Goal: Information Seeking & Learning: Learn about a topic

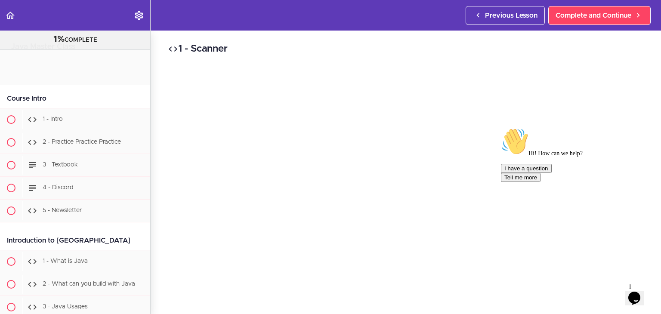
scroll to position [3245, 0]
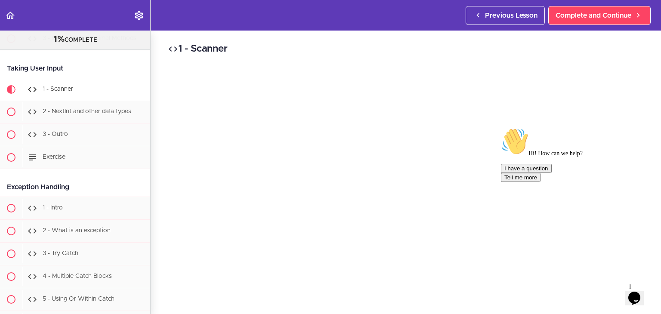
click at [281, 49] on h2 "1 - Scanner" at bounding box center [406, 49] width 476 height 15
click at [501, 128] on icon "Chat attention grabber" at bounding box center [501, 128] width 0 height 0
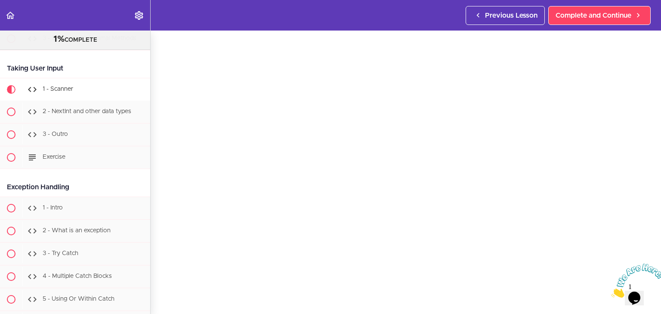
scroll to position [0, 0]
click at [218, 46] on h2 "1 - Scanner" at bounding box center [406, 49] width 476 height 15
click at [267, 48] on h2 "1 - Scanner" at bounding box center [406, 49] width 476 height 15
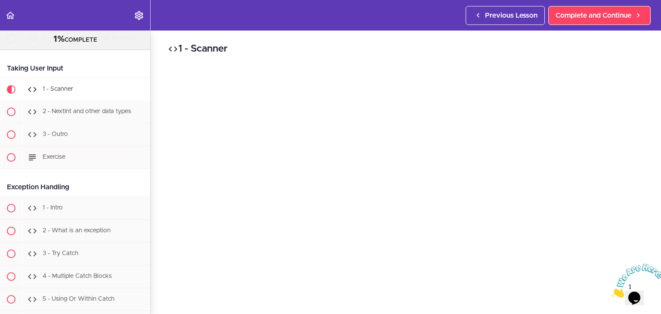
click at [611, 292] on icon "Close" at bounding box center [611, 295] width 0 height 7
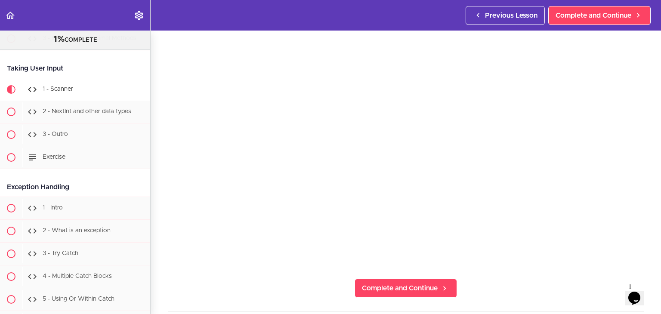
scroll to position [72, 0]
click at [442, 263] on section "Java Master Class 1% COMPLETE Course Intro 1 - Intro 2 - Practice Practice Prac…" at bounding box center [330, 173] width 661 height 284
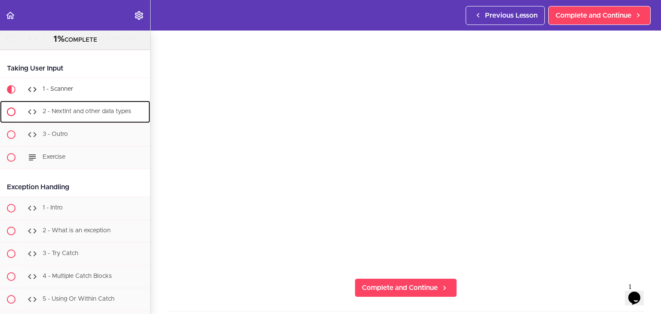
click at [87, 121] on div "2 - NextInt and other data types" at bounding box center [86, 111] width 128 height 19
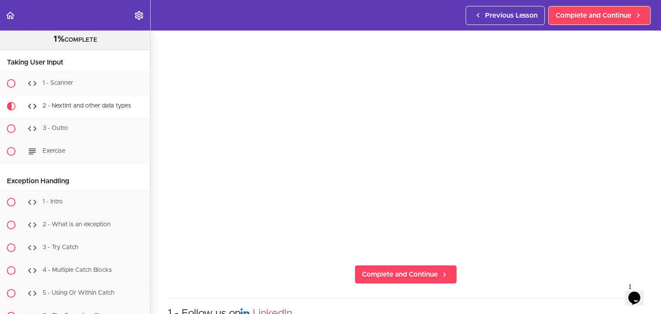
scroll to position [86, 0]
click at [60, 134] on div "3 - Outro" at bounding box center [86, 128] width 128 height 19
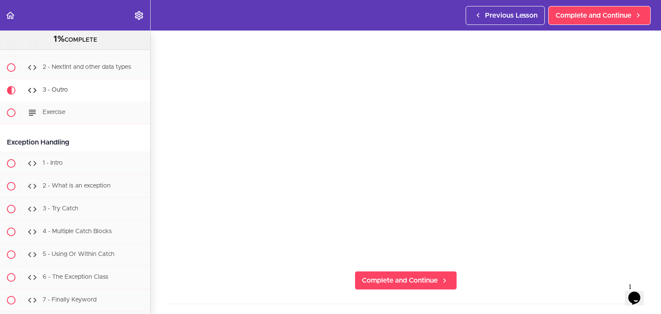
scroll to position [3316, 0]
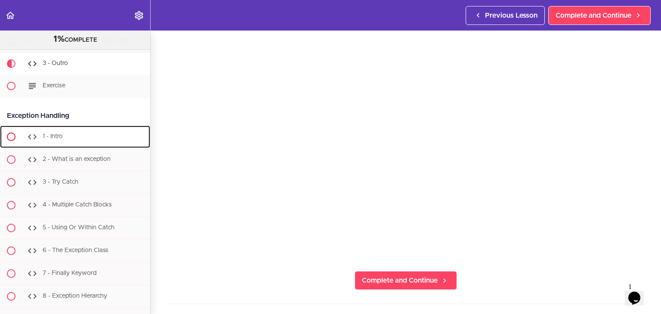
click at [72, 144] on div "1 - Intro" at bounding box center [86, 136] width 128 height 19
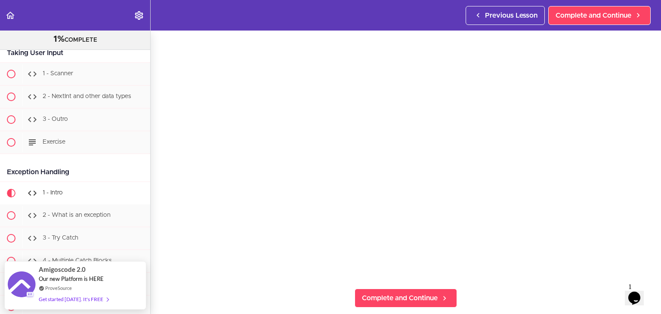
scroll to position [44, 0]
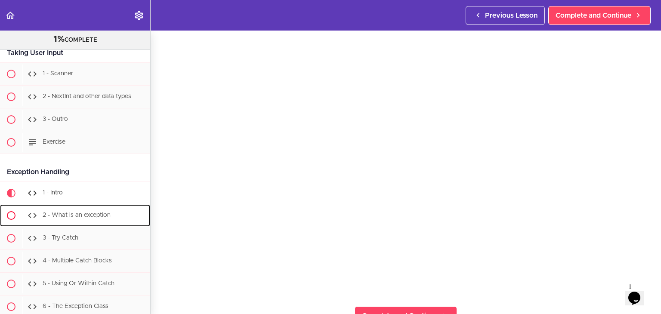
click at [67, 225] on div "2 - What is an exception" at bounding box center [86, 215] width 128 height 19
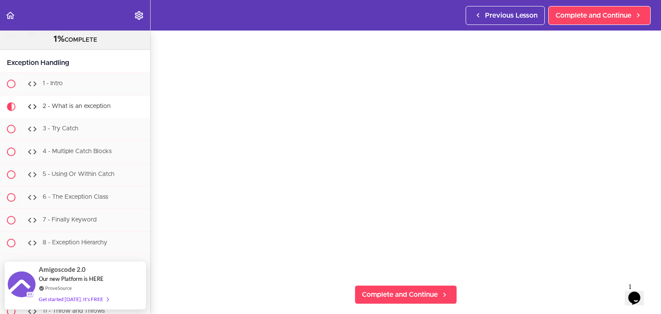
scroll to position [68, 0]
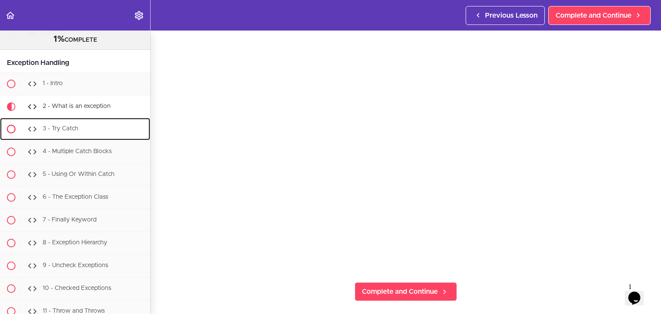
click at [73, 132] on span "3 - Try Catch" at bounding box center [61, 129] width 36 height 6
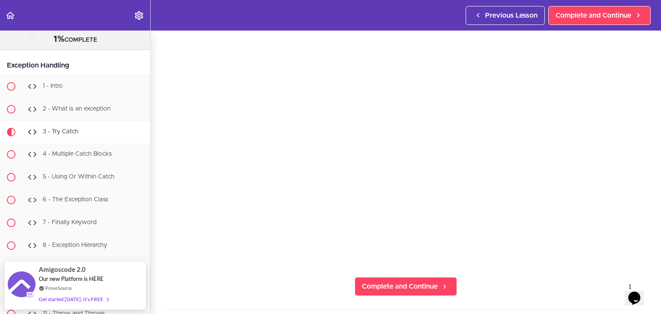
scroll to position [74, 0]
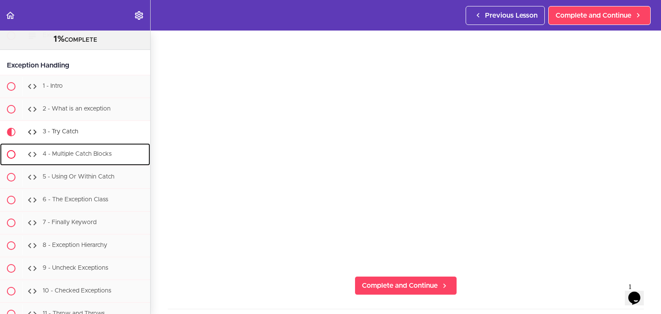
click at [71, 157] on div "4 - Multiple Catch Blocks" at bounding box center [86, 154] width 128 height 19
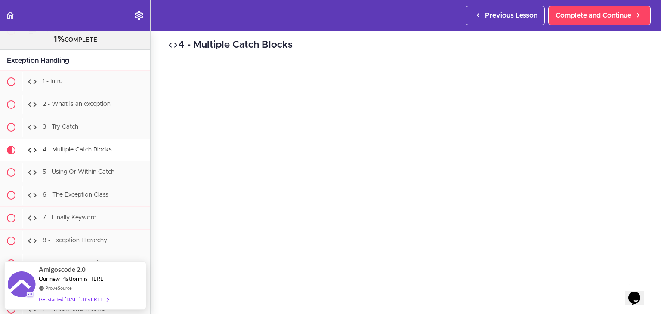
scroll to position [26, 0]
click at [628, 291] on div "1 Opens Chat This icon Opens the chat window." at bounding box center [638, 287] width 21 height 8
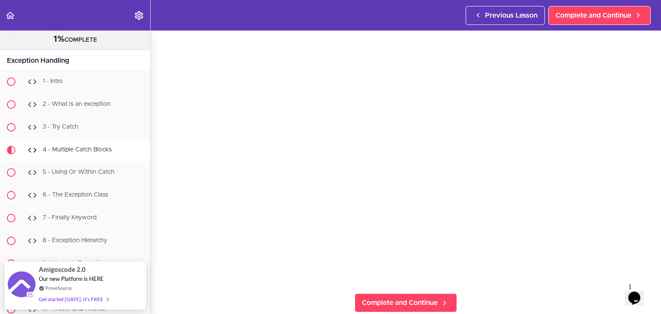
scroll to position [60, 0]
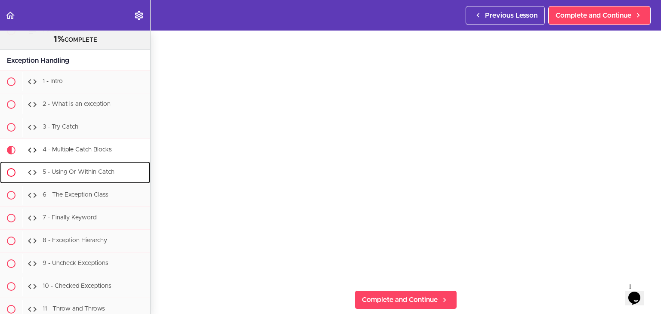
click at [102, 175] on span "5 - Using Or Within Catch" at bounding box center [79, 172] width 72 height 6
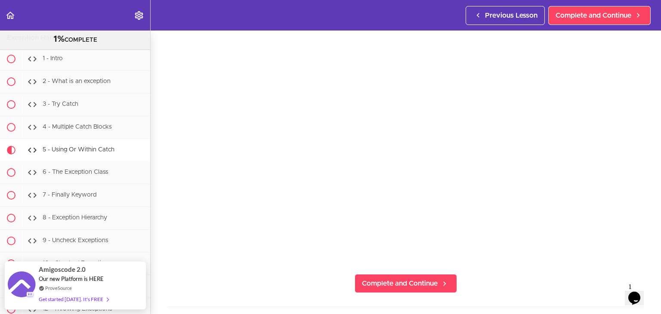
scroll to position [77, 0]
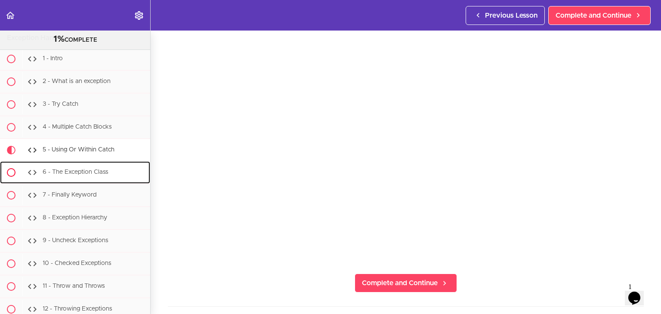
click at [91, 182] on div "6 - The Exception Class" at bounding box center [86, 172] width 128 height 19
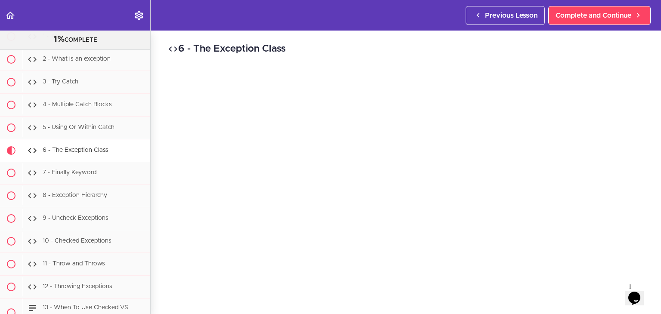
scroll to position [3417, 0]
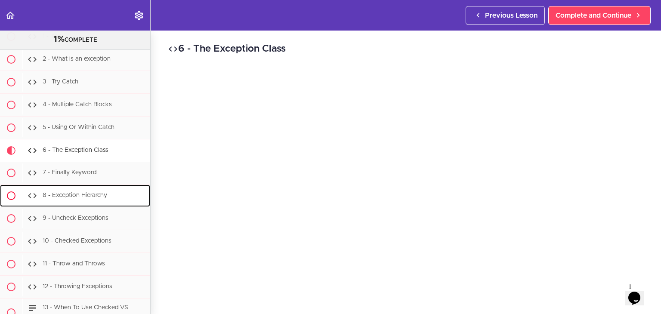
click at [87, 198] on span "8 - Exception Hierarchy" at bounding box center [75, 195] width 65 height 6
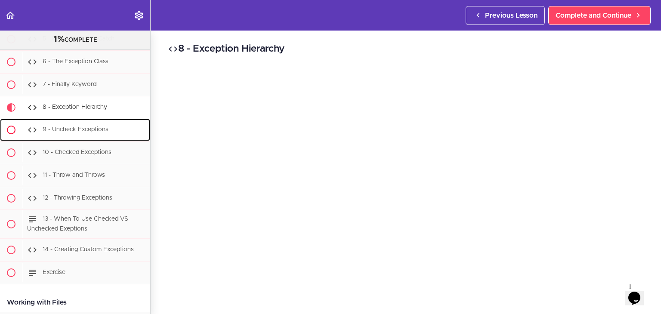
click at [110, 139] on div "9 - Uncheck Exceptions" at bounding box center [86, 129] width 128 height 19
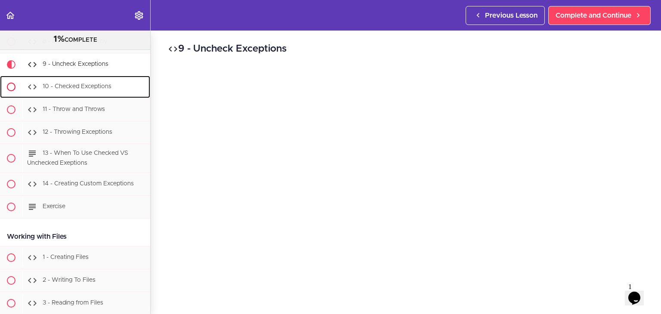
click at [83, 90] on span "10 - Checked Exceptions" at bounding box center [77, 86] width 69 height 6
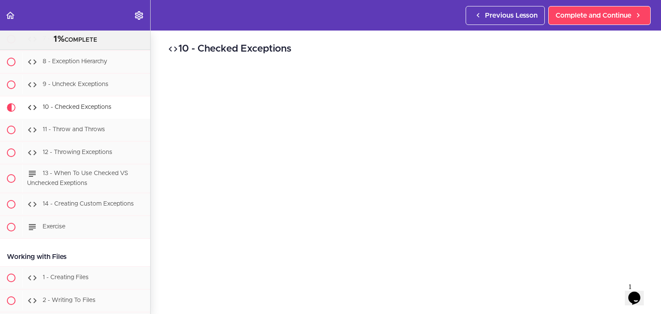
scroll to position [43, 0]
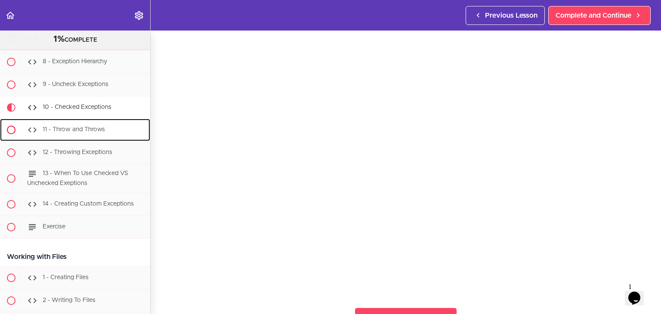
click at [87, 133] on span "11 - Throw and Throws" at bounding box center [74, 130] width 62 height 6
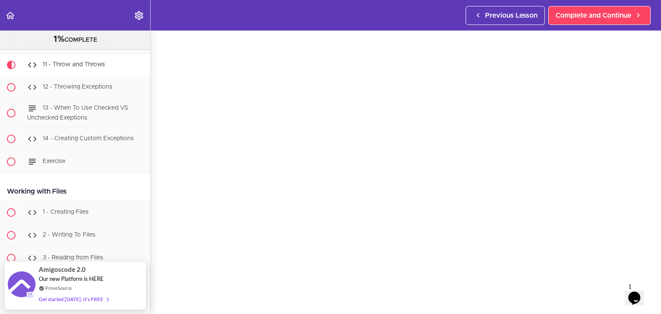
scroll to position [33, 0]
